Goal: Find specific page/section: Find specific page/section

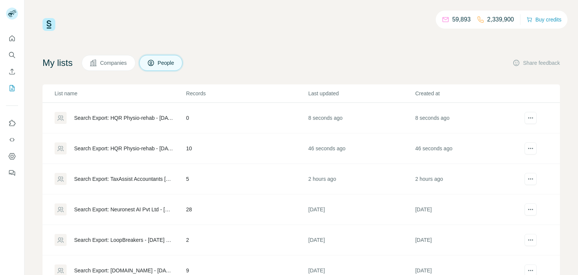
click at [130, 147] on div "Search Export: HQR Physio-rehab - [DATE] 12:09" at bounding box center [123, 149] width 99 height 8
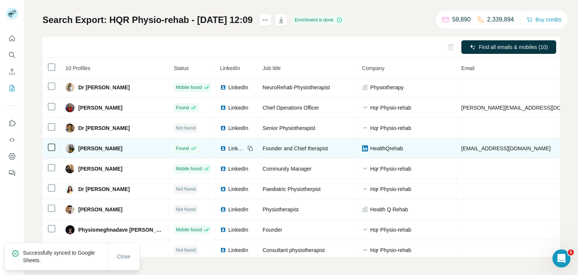
scroll to position [3, 0]
